Goal: Transaction & Acquisition: Download file/media

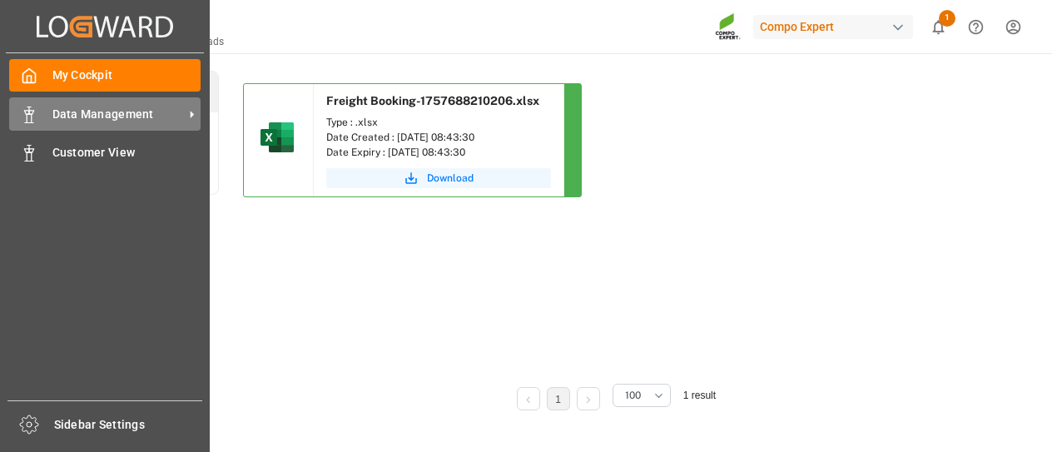
click at [172, 112] on span "Data Management" at bounding box center [118, 114] width 132 height 17
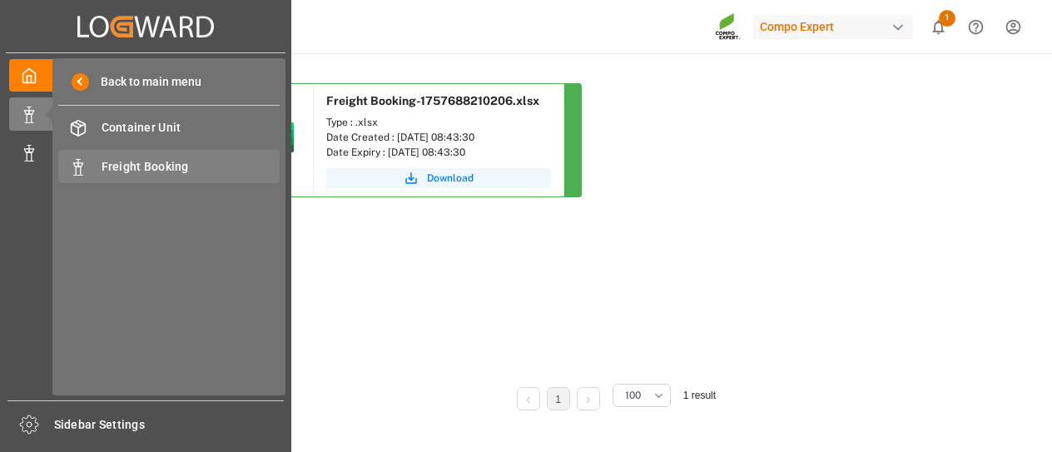
click at [165, 156] on div "Freight Booking Freight Booking" at bounding box center [168, 166] width 221 height 32
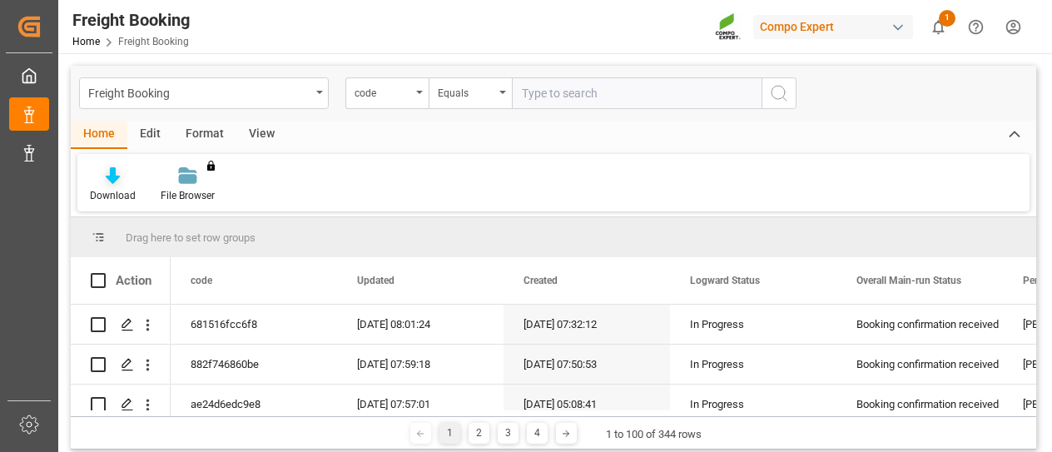
click at [118, 190] on div "Download" at bounding box center [113, 195] width 46 height 15
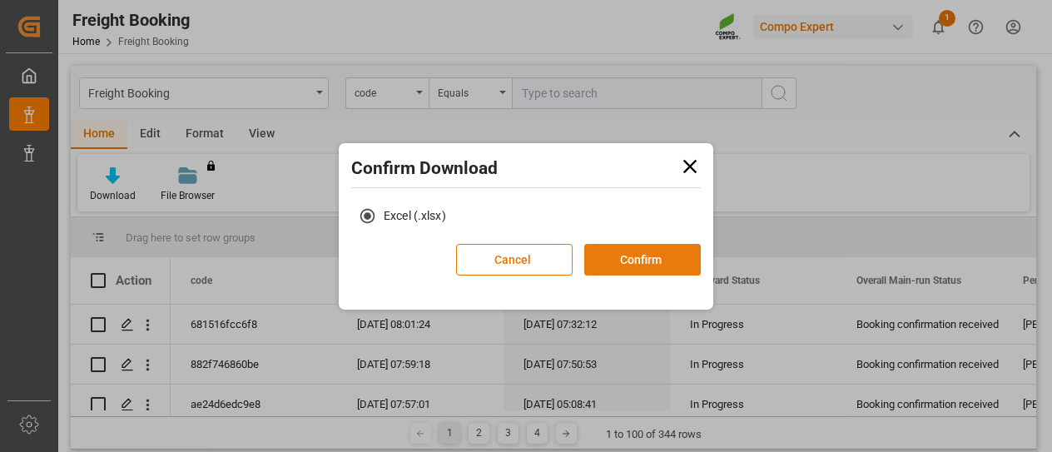
click at [651, 259] on button "Confirm" at bounding box center [642, 260] width 117 height 32
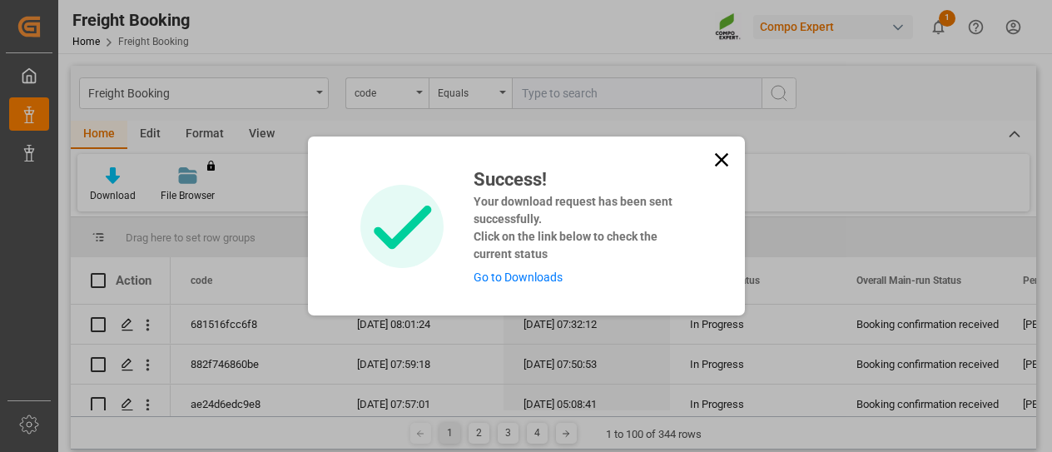
click at [526, 276] on link "Go to Downloads" at bounding box center [518, 277] width 89 height 13
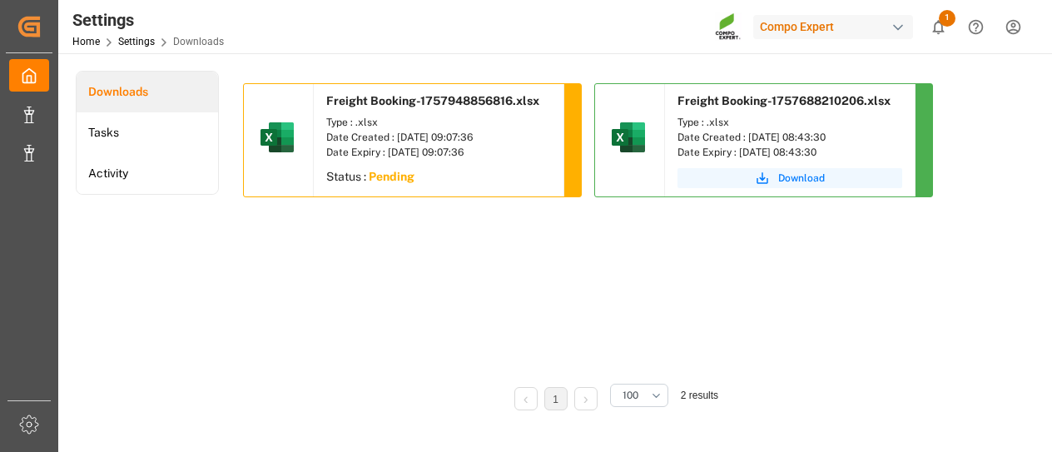
click at [411, 172] on sapn "Pending" at bounding box center [392, 176] width 46 height 13
click at [282, 143] on img at bounding box center [277, 137] width 40 height 40
click at [421, 177] on div "Status : Pending" at bounding box center [439, 179] width 250 height 30
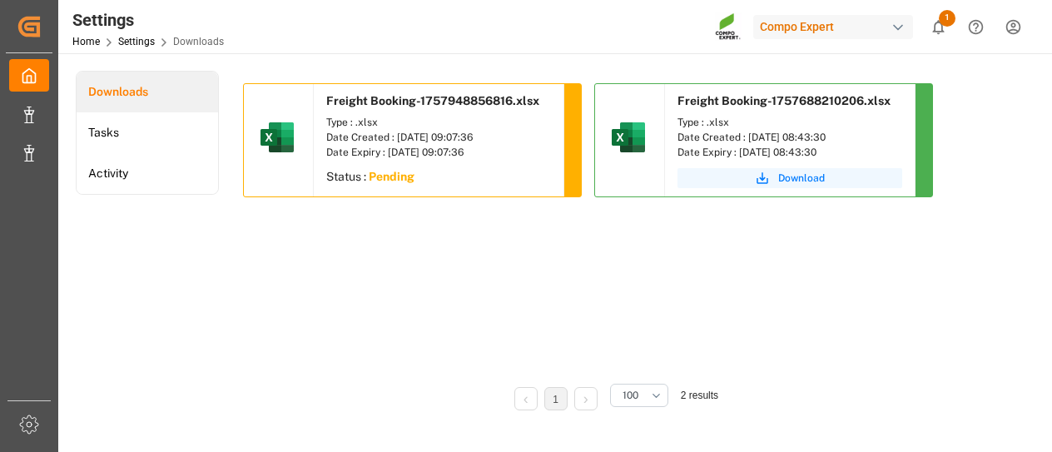
click at [409, 168] on div "Status : Pending" at bounding box center [439, 179] width 250 height 30
drag, startPoint x: 476, startPoint y: 252, endPoint x: 467, endPoint y: 156, distance: 97.0
click at [475, 251] on div "Freight Booking-1757948856816.xlsx Type : .xlsx Date Created : [DATE] 09:07:36 …" at bounding box center [612, 226] width 739 height 286
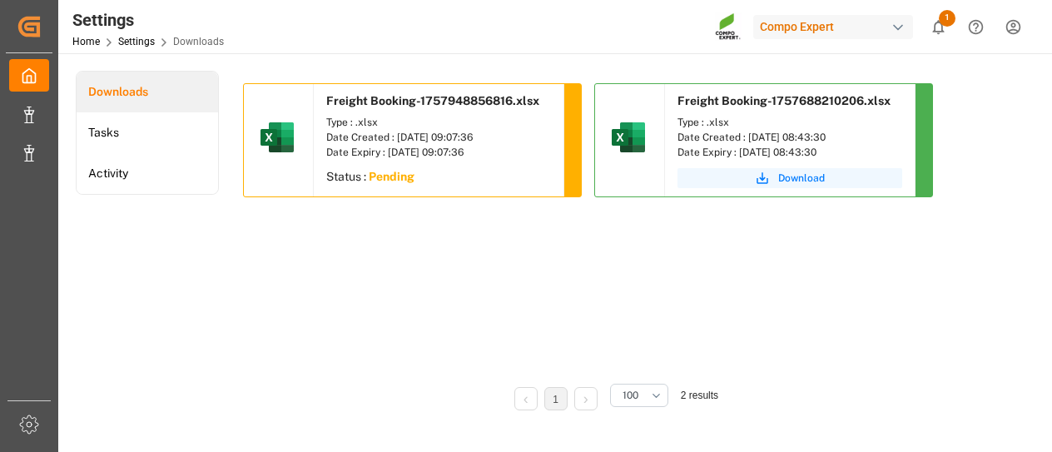
click at [466, 133] on div "Date Created : [DATE] 09:07:36" at bounding box center [438, 137] width 225 height 15
click at [385, 177] on sapn "Pending" at bounding box center [392, 176] width 46 height 13
click at [469, 177] on div "Status : Pending" at bounding box center [439, 179] width 250 height 30
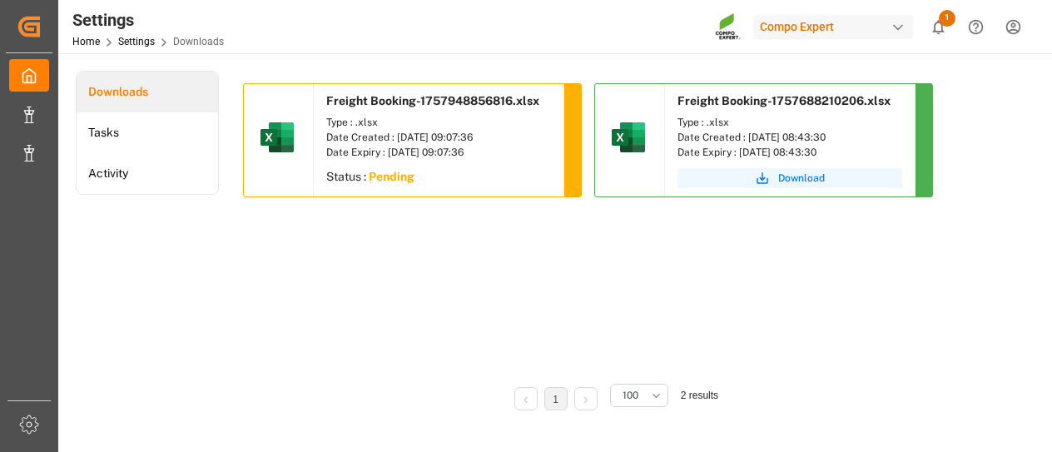
click at [405, 137] on div "Date Created : [DATE] 09:07:36" at bounding box center [438, 137] width 225 height 15
click at [300, 164] on div at bounding box center [279, 140] width 70 height 112
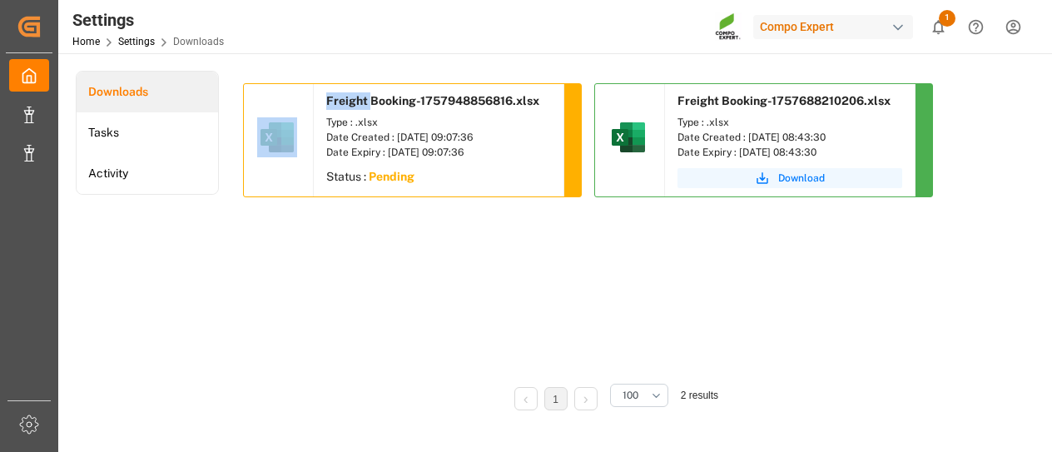
click at [300, 164] on div at bounding box center [279, 140] width 70 height 112
click at [280, 134] on img at bounding box center [277, 137] width 40 height 40
drag, startPoint x: 280, startPoint y: 134, endPoint x: 365, endPoint y: 96, distance: 93.9
click at [281, 132] on img at bounding box center [277, 137] width 40 height 40
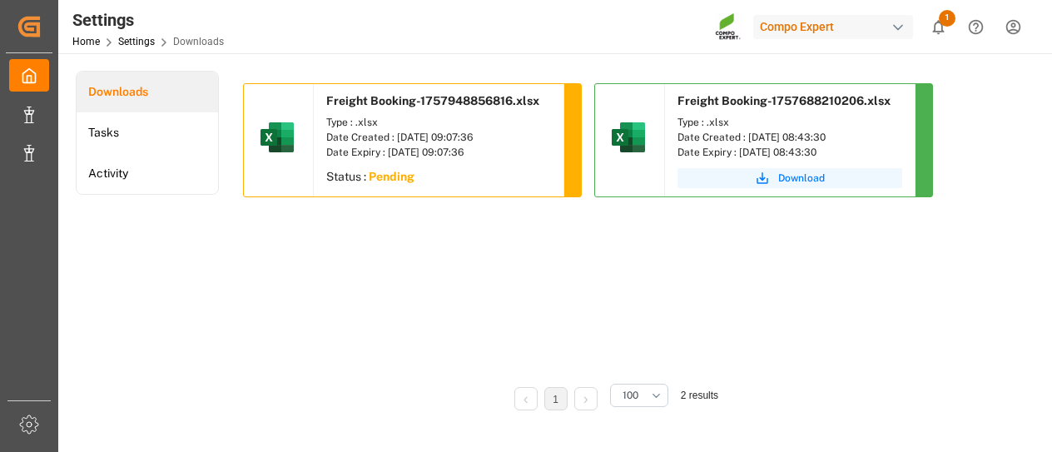
click at [404, 107] on span "Freight Booking-1757948856816.xlsx" at bounding box center [432, 100] width 213 height 13
click at [387, 134] on div "Date Created : [DATE] 09:07:36" at bounding box center [438, 137] width 225 height 15
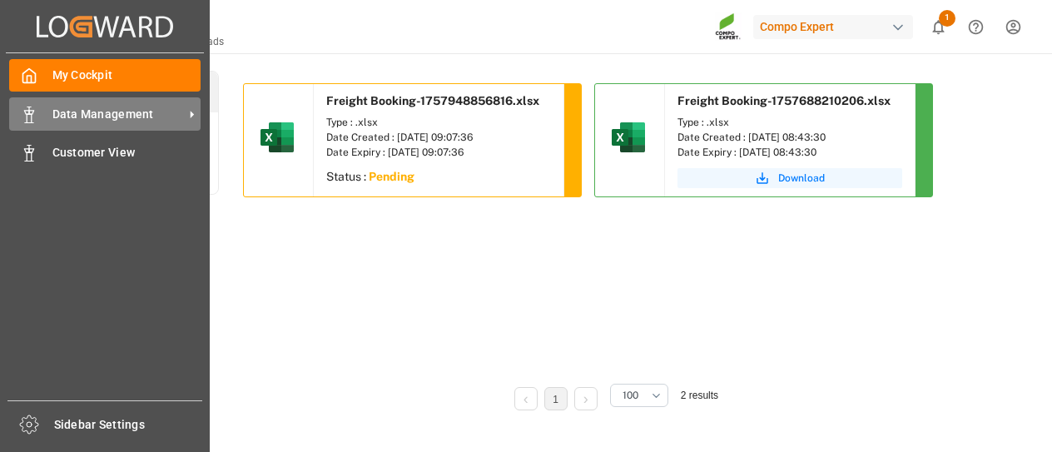
click at [185, 111] on icon at bounding box center [191, 114] width 17 height 17
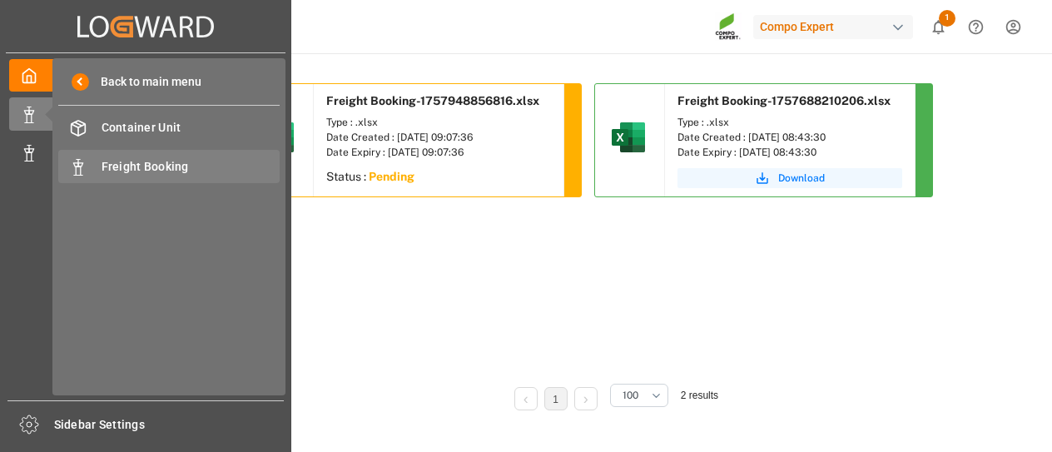
click at [196, 161] on span "Freight Booking" at bounding box center [191, 166] width 179 height 17
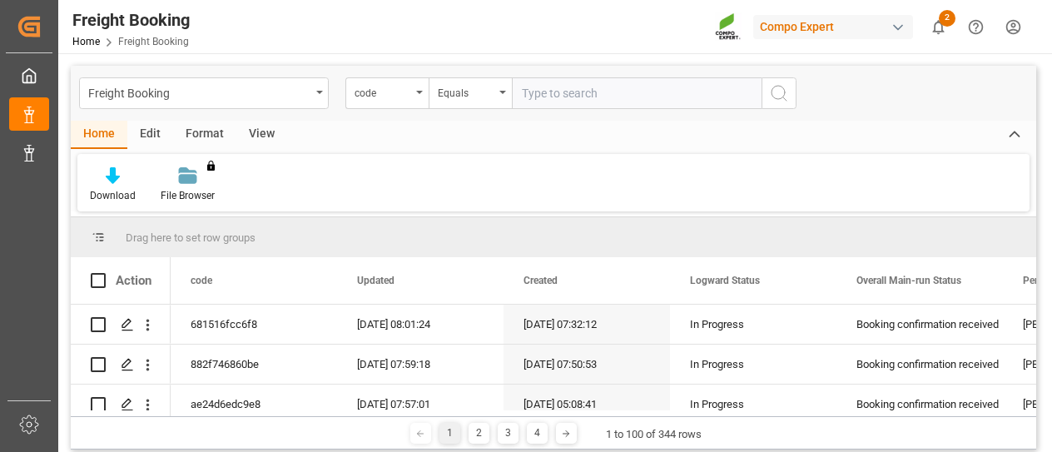
click at [220, 96] on div "Freight Booking" at bounding box center [199, 92] width 222 height 21
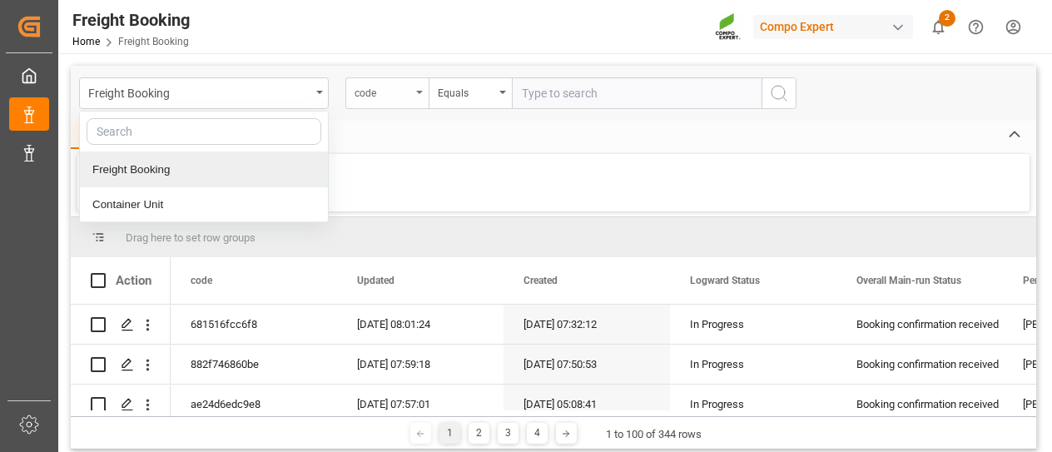
click at [415, 93] on div "code" at bounding box center [386, 93] width 83 height 32
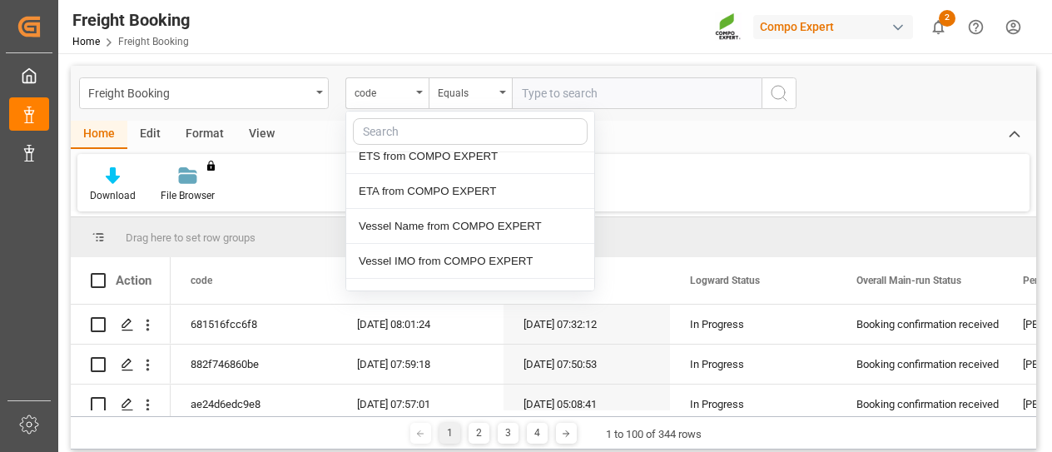
scroll to position [583, 0]
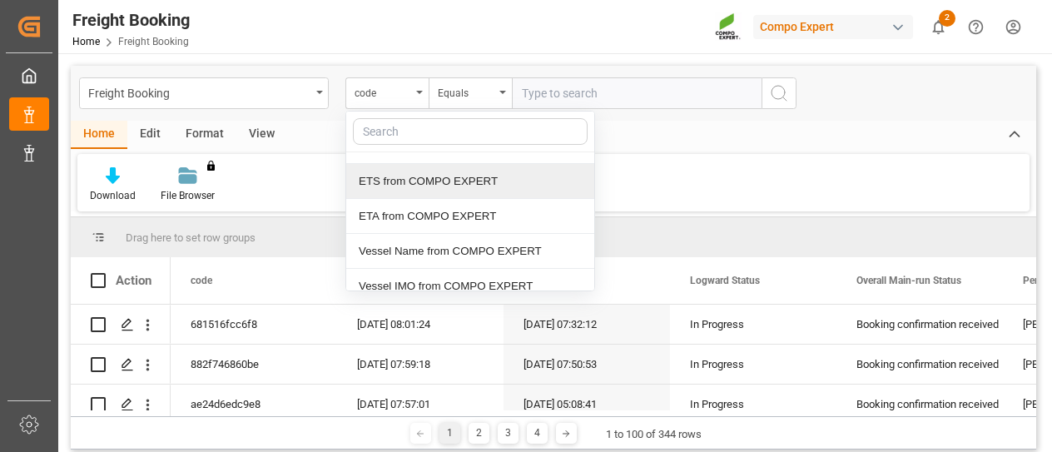
click at [449, 176] on div "ETS from COMPO EXPERT" at bounding box center [470, 181] width 248 height 35
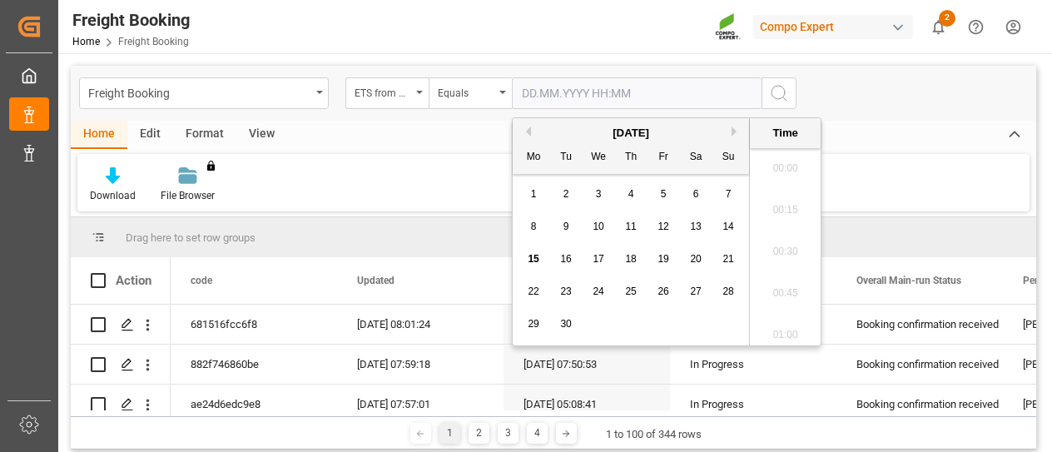
click at [549, 97] on input "text" at bounding box center [637, 93] width 250 height 32
click at [666, 226] on span "12" at bounding box center [663, 227] width 11 height 12
type input "[DATE] 00:00"
click at [898, 142] on div "Home Edit Format View" at bounding box center [554, 135] width 966 height 28
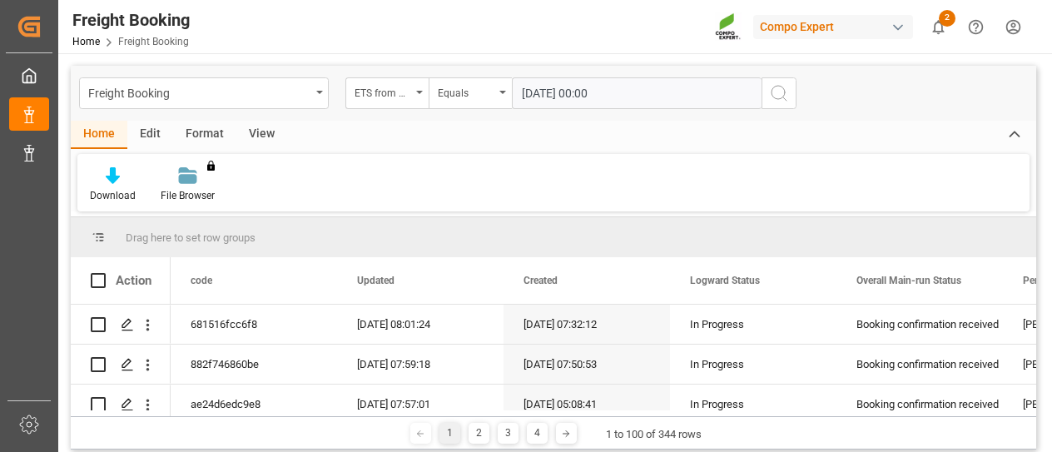
click at [640, 95] on input "[DATE] 00:00" at bounding box center [637, 93] width 250 height 32
click at [881, 109] on div "Freight Booking ETS from COMPO EXPERT Equals [DATE] 00:00" at bounding box center [554, 93] width 966 height 55
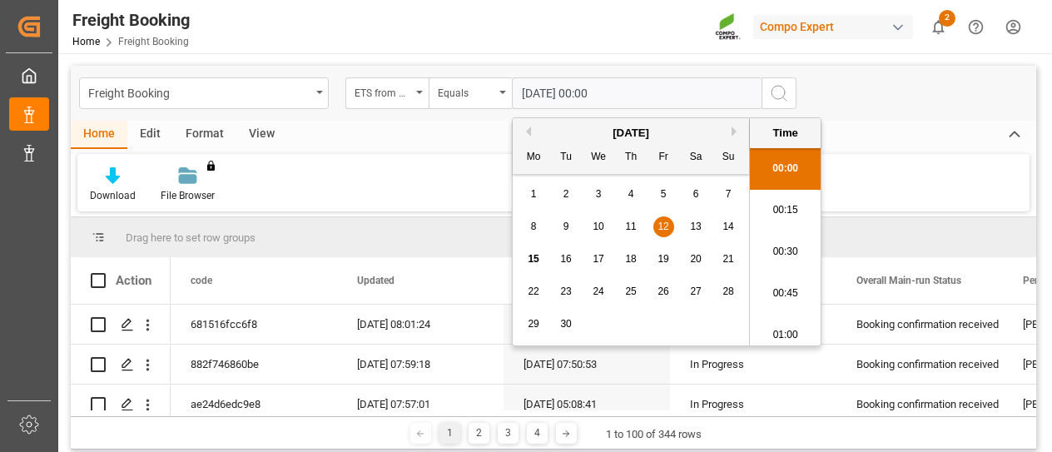
click at [621, 96] on input "[DATE] 00:00" at bounding box center [637, 93] width 250 height 32
drag, startPoint x: 648, startPoint y: 91, endPoint x: 426, endPoint y: 92, distance: 221.4
click at [426, 92] on div "ETS from COMPO EXPERT Equals [DATE] 00:00" at bounding box center [570, 93] width 451 height 32
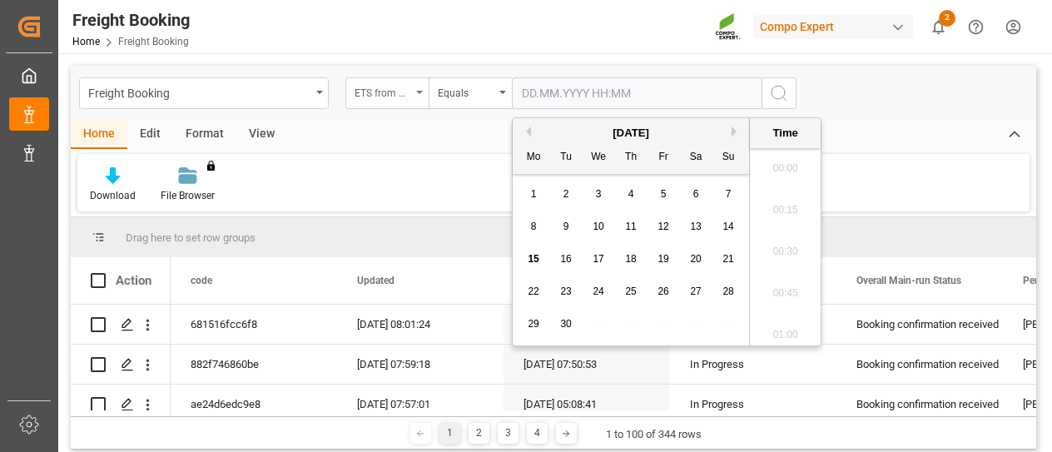
click at [420, 88] on div "ETS from COMPO EXPERT" at bounding box center [386, 93] width 83 height 32
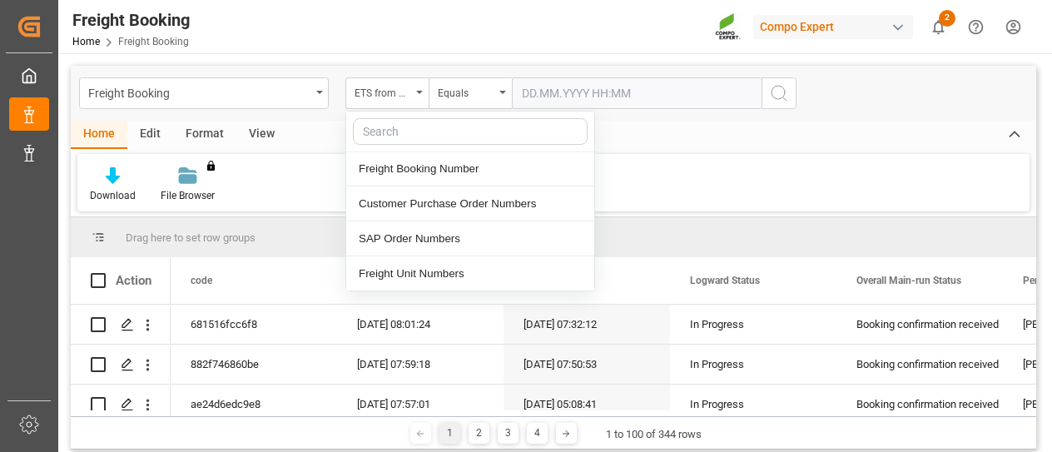
scroll to position [186, 0]
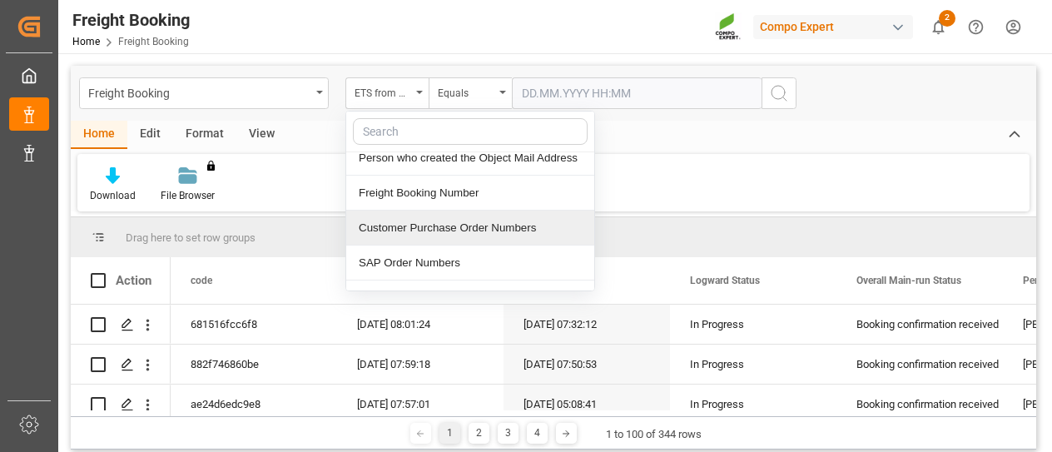
click at [438, 229] on div "Customer Purchase Order Numbers" at bounding box center [470, 228] width 248 height 35
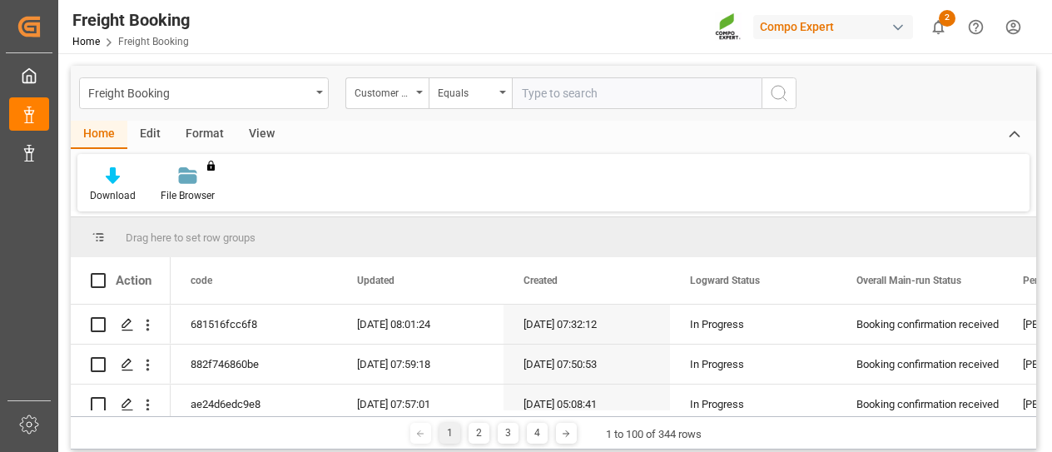
type input "6"
type input "5741865"
click at [777, 96] on icon "search button" at bounding box center [779, 93] width 20 height 20
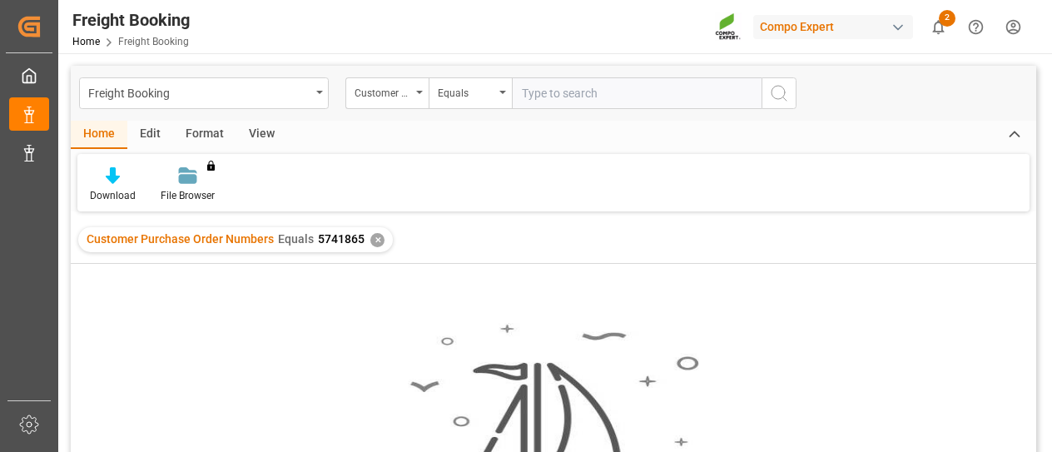
click at [635, 94] on input "text" at bounding box center [637, 93] width 250 height 32
paste input "6200000300"
type input "6200000300"
click at [789, 93] on button "search button" at bounding box center [779, 93] width 35 height 32
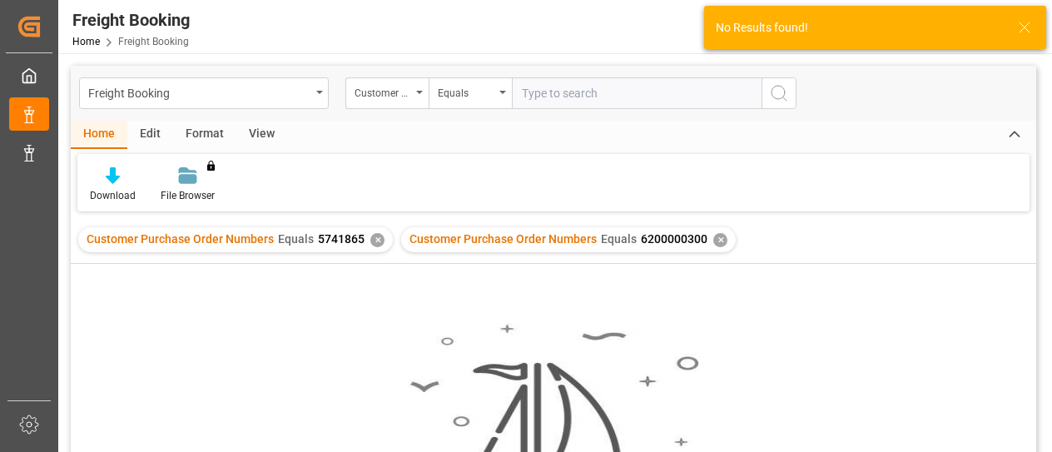
click at [713, 237] on div "✕" at bounding box center [720, 240] width 14 height 14
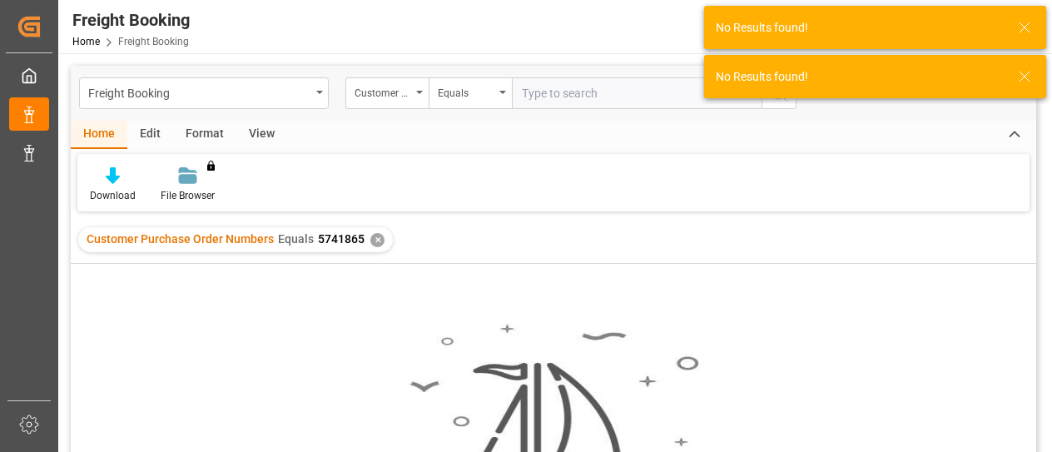
click at [376, 239] on div "✕" at bounding box center [377, 240] width 14 height 14
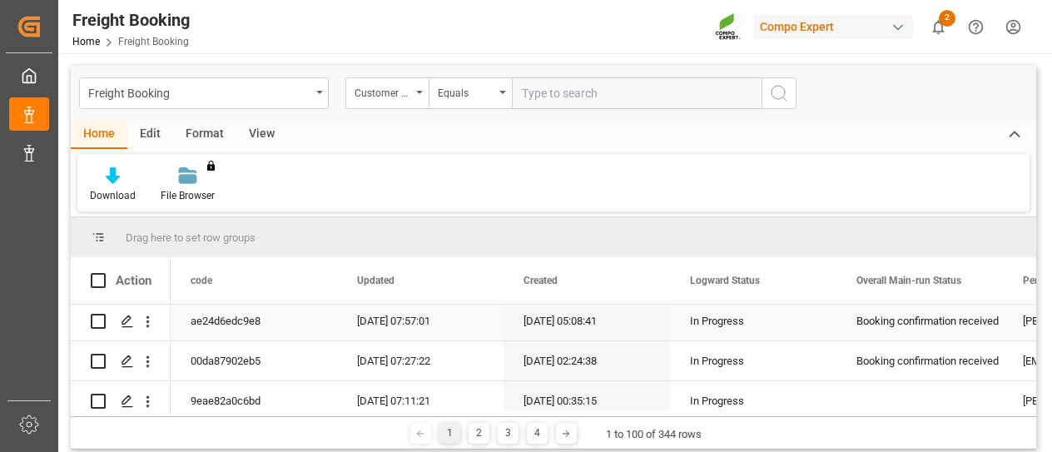
scroll to position [166, 0]
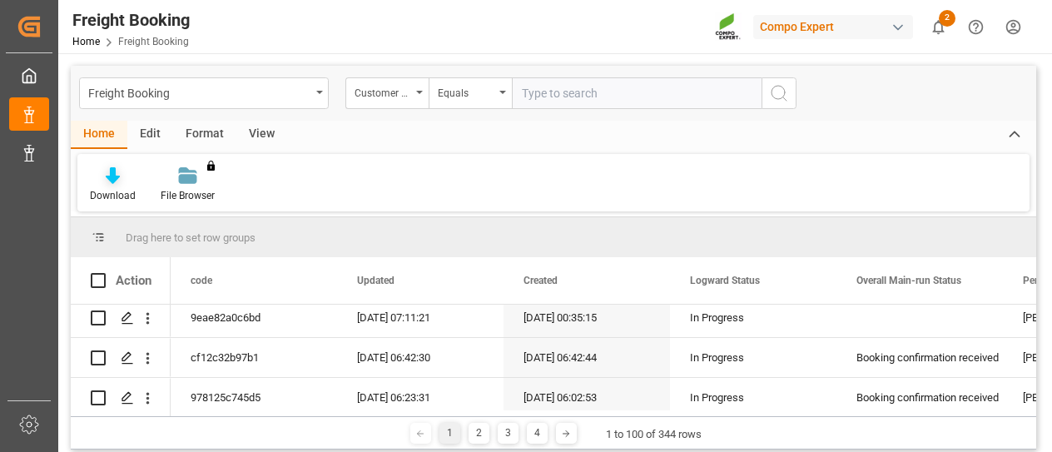
click at [109, 189] on div "Download" at bounding box center [113, 195] width 46 height 15
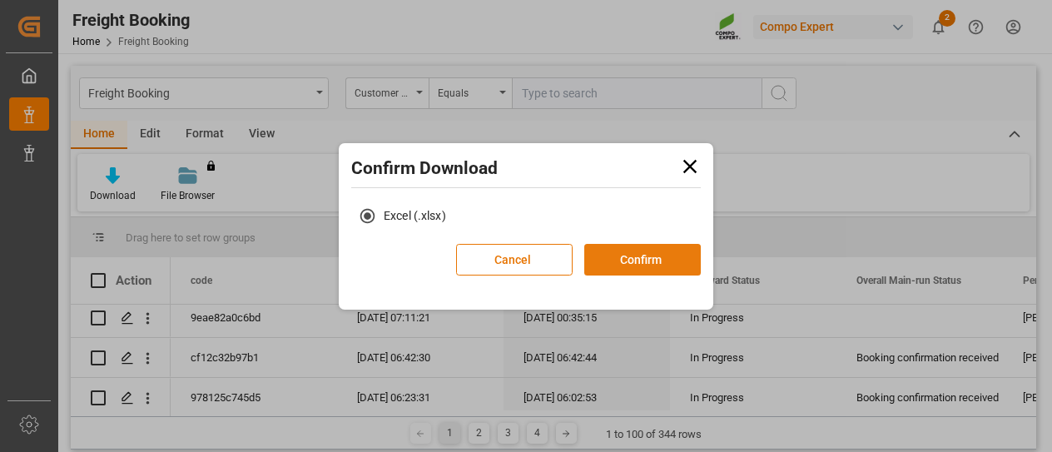
click at [673, 261] on button "Confirm" at bounding box center [642, 260] width 117 height 32
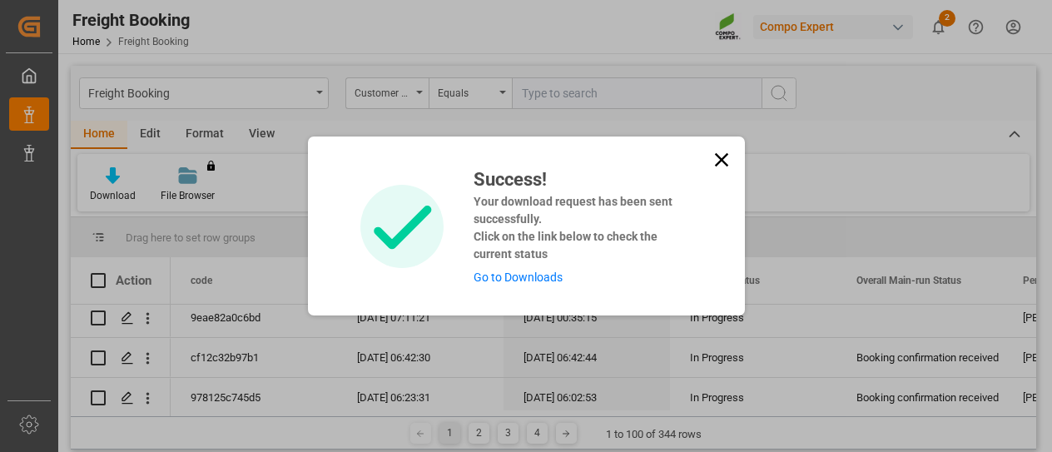
click at [528, 277] on link "Go to Downloads" at bounding box center [518, 277] width 89 height 13
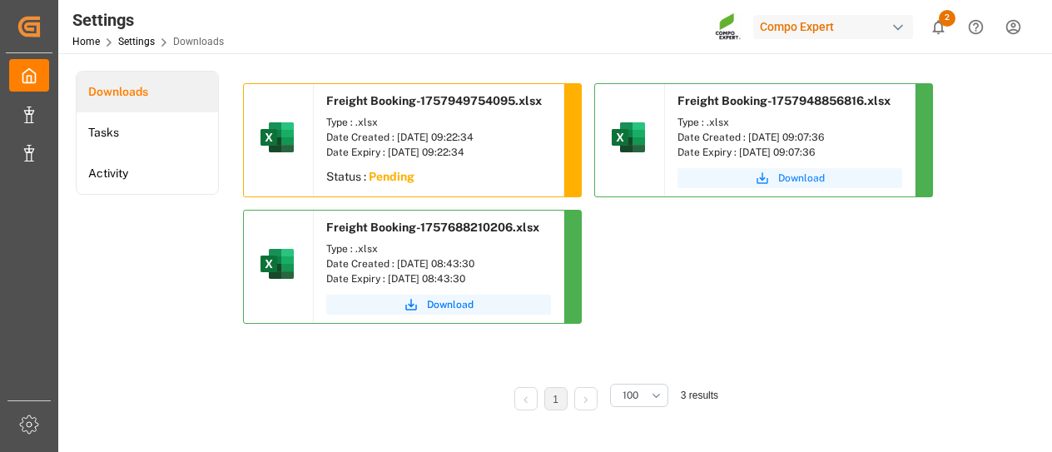
click at [726, 174] on button "Download" at bounding box center [790, 178] width 225 height 20
